Goal: Task Accomplishment & Management: Use online tool/utility

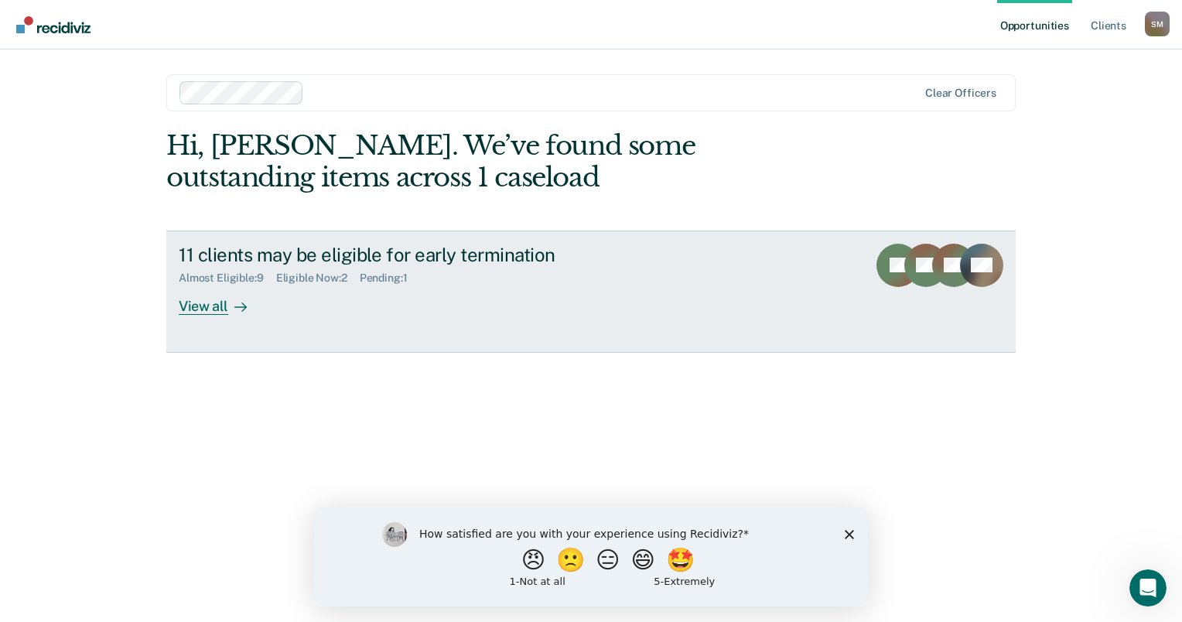
click at [205, 306] on div "View all" at bounding box center [222, 300] width 87 height 30
